Goal: Complete application form: Complete application form

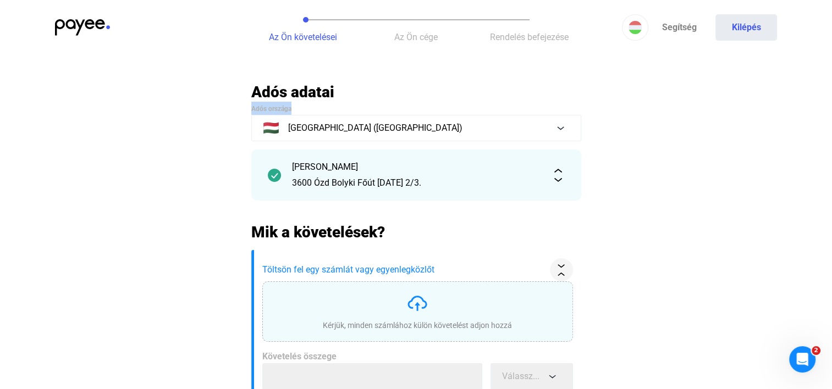
drag, startPoint x: 225, startPoint y: 107, endPoint x: 378, endPoint y: 103, distance: 152.9
click at [378, 103] on main "Automatikusan mentve Adós adatai Adós országa 🇭🇺 [STREET_ADDRESS][PERSON_NAME][…" at bounding box center [416, 319] width 832 height 475
click at [510, 80] on app-case-form "Az Ön követelései Az Ön cége Rendelés befejezése Segítség Kilépés Automatikusan…" at bounding box center [416, 387] width 832 height 775
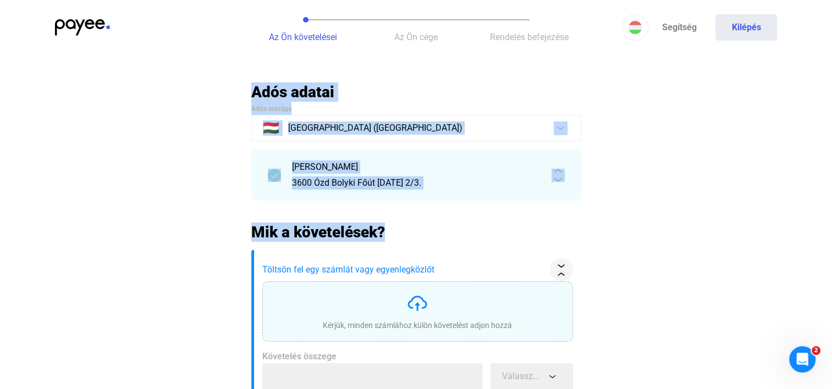
drag, startPoint x: 224, startPoint y: 86, endPoint x: 594, endPoint y: 226, distance: 395.6
click at [591, 225] on main "Automatikusan mentve Adós adatai Adós országa 🇭🇺 [STREET_ADDRESS][PERSON_NAME][…" at bounding box center [416, 319] width 832 height 475
click at [610, 231] on main "Automatikusan mentve Adós adatai Adós országa 🇭🇺 [STREET_ADDRESS][PERSON_NAME][…" at bounding box center [416, 319] width 832 height 475
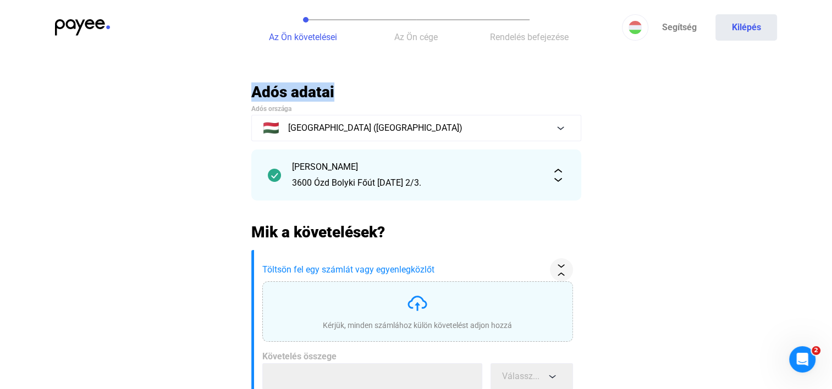
drag, startPoint x: 194, startPoint y: 100, endPoint x: 442, endPoint y: 95, distance: 247.9
click at [442, 95] on main "Automatikusan mentve Adós adatai Adós országa 🇭🇺 [STREET_ADDRESS][PERSON_NAME][…" at bounding box center [416, 319] width 832 height 475
click at [442, 95] on h2 "Adós adatai" at bounding box center [416, 91] width 330 height 19
drag, startPoint x: 195, startPoint y: 89, endPoint x: 379, endPoint y: 81, distance: 184.3
click at [379, 81] on app-case-form "Az Ön követelései Az Ön cége Rendelés befejezése Segítség Kilépés Automatikusan…" at bounding box center [416, 387] width 832 height 775
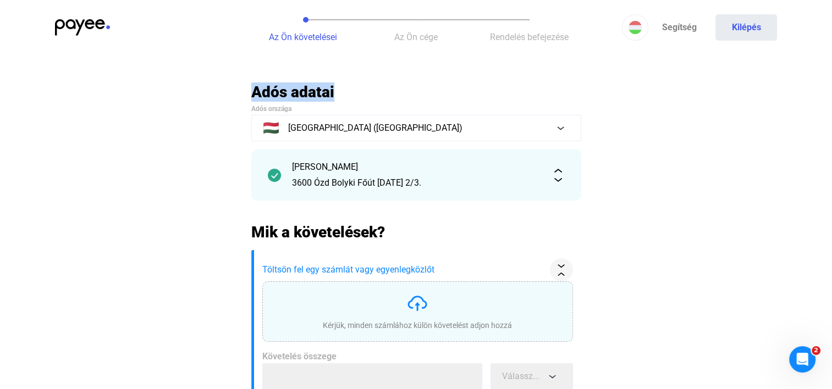
click at [379, 81] on app-case-form "Az Ön követelései Az Ön cége Rendelés befejezése Segítség Kilépés Automatikusan…" at bounding box center [416, 387] width 832 height 775
drag, startPoint x: 379, startPoint y: 81, endPoint x: 243, endPoint y: 102, distance: 137.3
click at [243, 102] on app-case-form "Az Ön követelései Az Ön cége Rendelés befejezése Segítség Kilépés Automatikusan…" at bounding box center [416, 387] width 832 height 775
click at [317, 92] on h2 "Adós adatai" at bounding box center [416, 91] width 330 height 19
drag, startPoint x: 332, startPoint y: 92, endPoint x: 254, endPoint y: 97, distance: 77.7
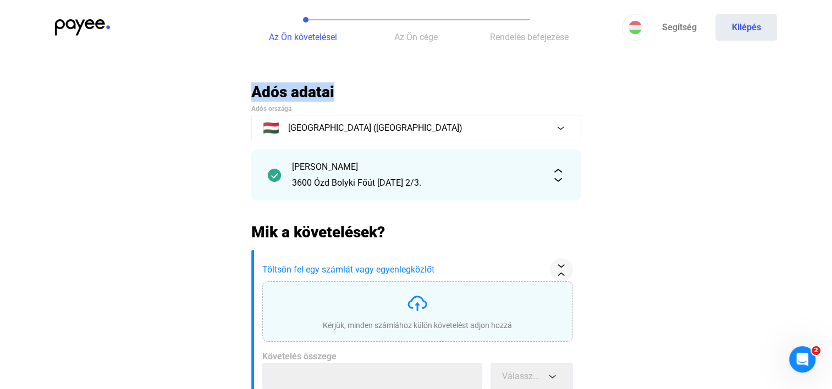
click at [254, 97] on h2 "Adós adatai" at bounding box center [416, 91] width 330 height 19
drag, startPoint x: 254, startPoint y: 97, endPoint x: 345, endPoint y: 90, distance: 91.0
click at [345, 90] on h2 "Adós adatai" at bounding box center [416, 91] width 330 height 19
click at [357, 94] on h2 "Adós adatai" at bounding box center [416, 91] width 330 height 19
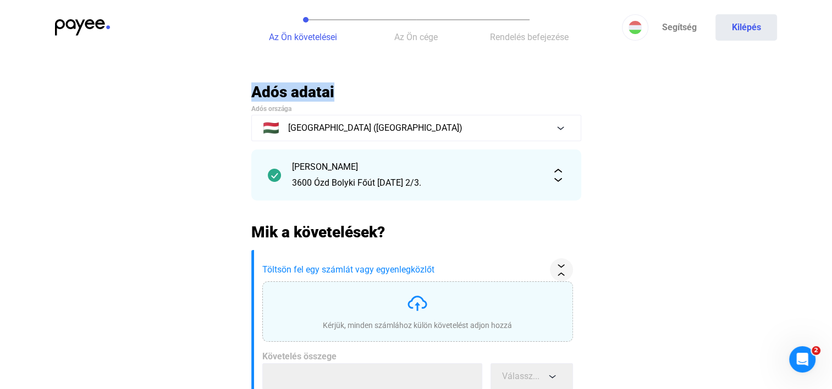
drag, startPoint x: 379, startPoint y: 87, endPoint x: 252, endPoint y: 92, distance: 127.1
click at [252, 92] on h2 "Adós adatai" at bounding box center [416, 91] width 330 height 19
drag, startPoint x: 252, startPoint y: 92, endPoint x: 328, endPoint y: 92, distance: 75.9
click at [328, 92] on h2 "Adós adatai" at bounding box center [416, 91] width 330 height 19
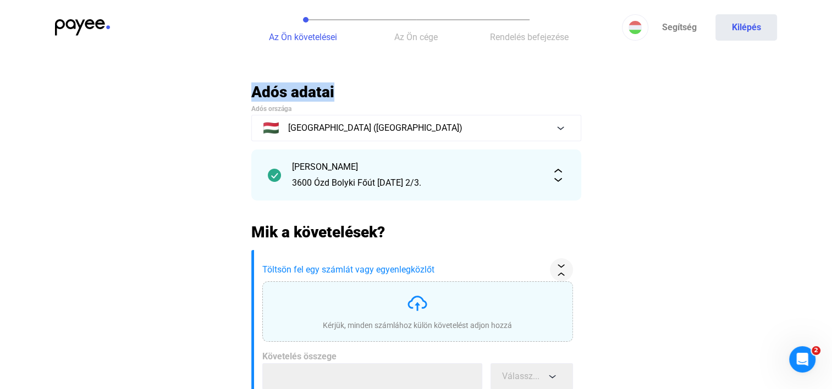
click at [345, 90] on h2 "Adós adatai" at bounding box center [416, 91] width 330 height 19
click at [341, 90] on h2 "Adós adatai" at bounding box center [416, 91] width 330 height 19
click at [340, 90] on h2 "Adós adatai" at bounding box center [416, 91] width 330 height 19
drag, startPoint x: 357, startPoint y: 97, endPoint x: 249, endPoint y: 99, distance: 107.8
click at [249, 99] on main "Automatikusan mentve Adós adatai Adós országa 🇭🇺 [STREET_ADDRESS][PERSON_NAME][…" at bounding box center [416, 319] width 832 height 475
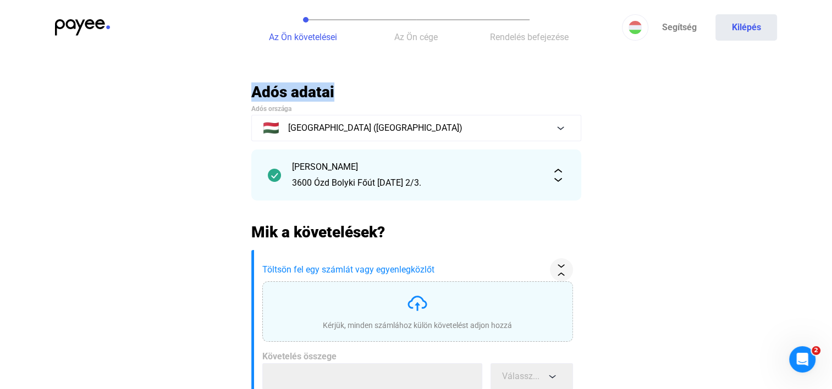
click at [249, 99] on main "Automatikusan mentve Adós adatai Adós országa 🇭🇺 [STREET_ADDRESS][PERSON_NAME][…" at bounding box center [416, 319] width 832 height 475
drag, startPoint x: 250, startPoint y: 95, endPoint x: 332, endPoint y: 86, distance: 82.9
click at [332, 86] on main "Automatikusan mentve Adós adatai Adós országa 🇭🇺 [STREET_ADDRESS][PERSON_NAME][…" at bounding box center [416, 319] width 832 height 475
click at [373, 96] on h2 "Adós adatai" at bounding box center [416, 91] width 330 height 19
click at [56, 20] on img at bounding box center [82, 27] width 55 height 16
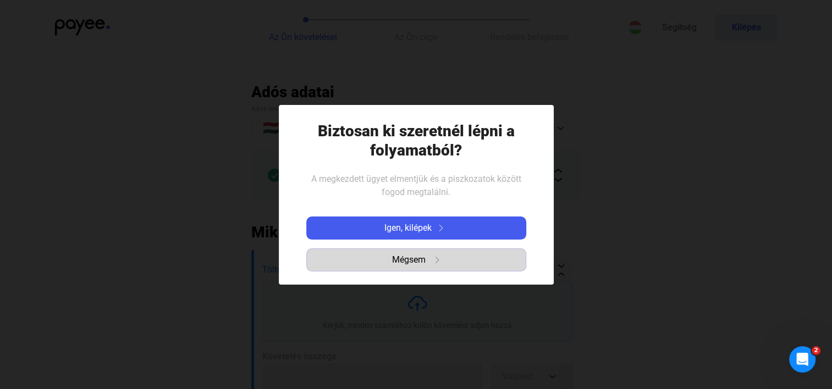
click at [396, 259] on span "Mégsem" at bounding box center [409, 259] width 34 height 13
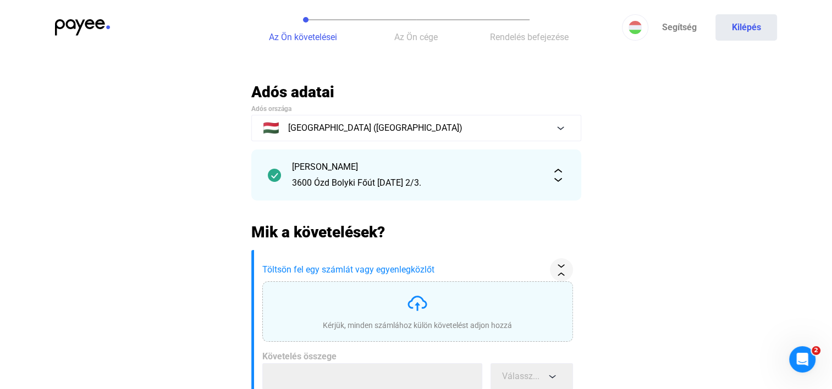
click at [80, 26] on img at bounding box center [82, 27] width 55 height 16
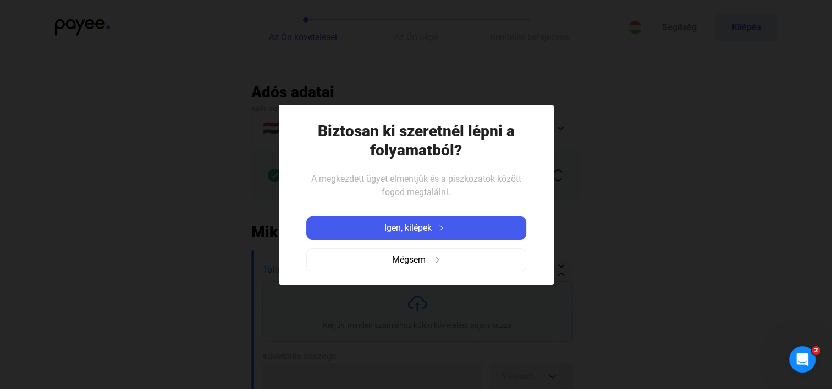
click at [440, 240] on div "Igen, kilépek Mégsem" at bounding box center [416, 244] width 220 height 73
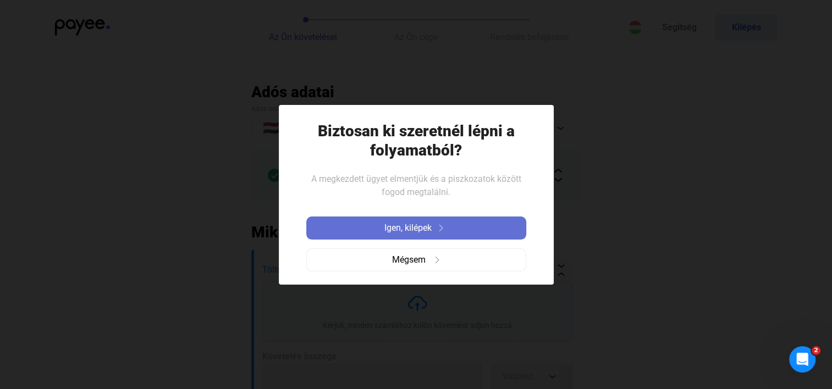
click at [442, 234] on div "Igen, kilépek" at bounding box center [415, 228] width 213 height 13
